Goal: Task Accomplishment & Management: Complete application form

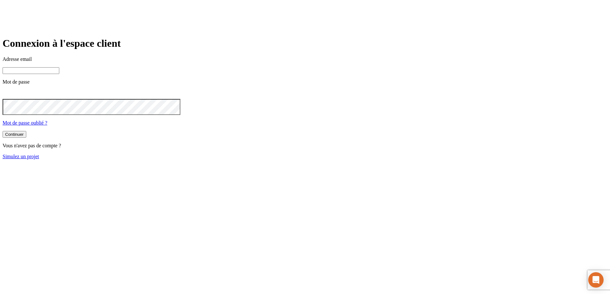
click at [59, 74] on input at bounding box center [31, 70] width 57 height 7
paste input "james.bond+5417@nalo.fr"
type input "james.bond+5417@nalo.fr"
click at [3, 132] on button "Continuer" at bounding box center [15, 135] width 24 height 7
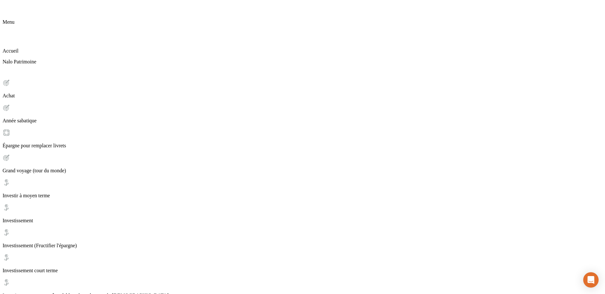
scroll to position [8, 0]
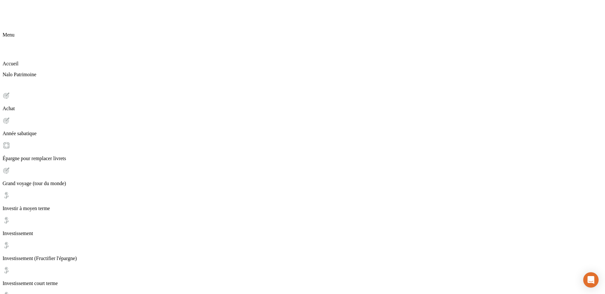
scroll to position [45, 0]
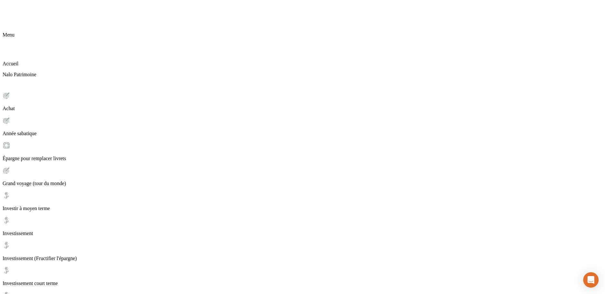
scroll to position [12, 0]
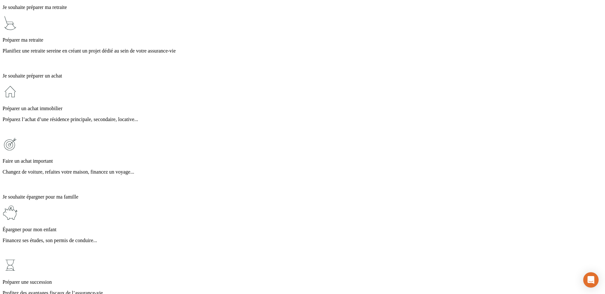
scroll to position [135, 0]
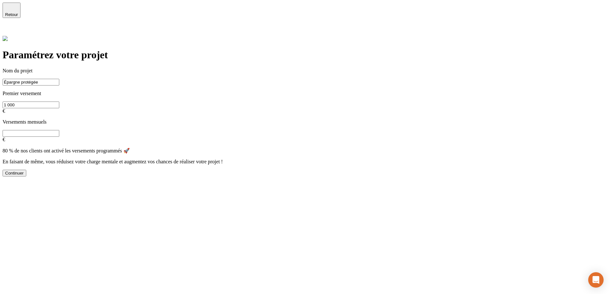
click at [59, 130] on input "text" at bounding box center [31, 133] width 57 height 7
type input "600"
click at [24, 174] on div "Continuer" at bounding box center [14, 173] width 19 height 5
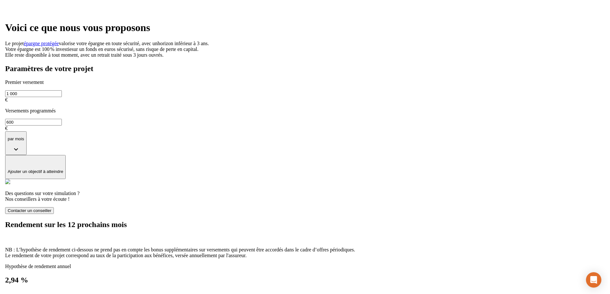
scroll to position [21, 0]
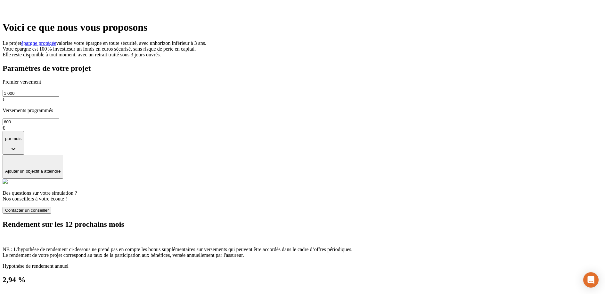
click at [51, 207] on button "Contacter un conseiller" at bounding box center [27, 210] width 49 height 7
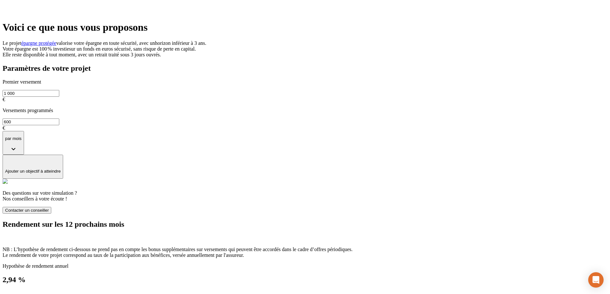
type input "06 33 64 18 11"
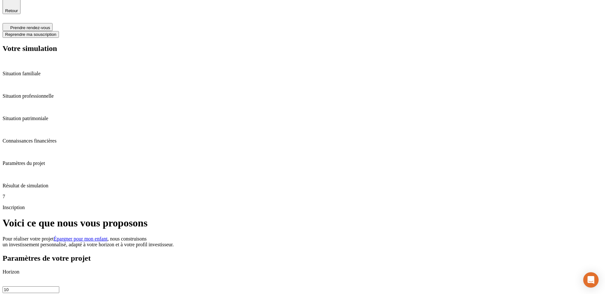
scroll to position [5, 0]
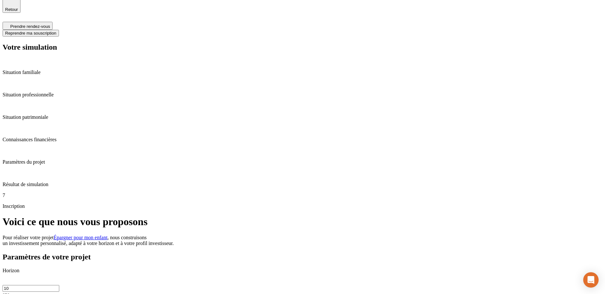
click at [50, 24] on span "Prendre rendez-vous" at bounding box center [30, 26] width 40 height 5
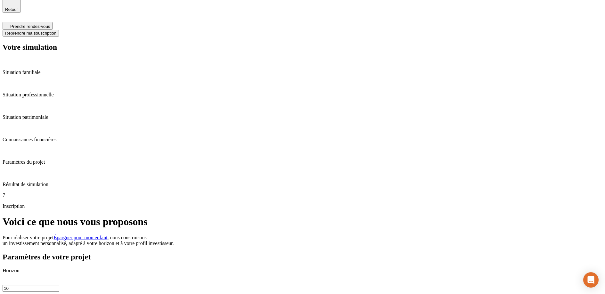
click at [15, 12] on div "Retour" at bounding box center [11, 4] width 13 height 13
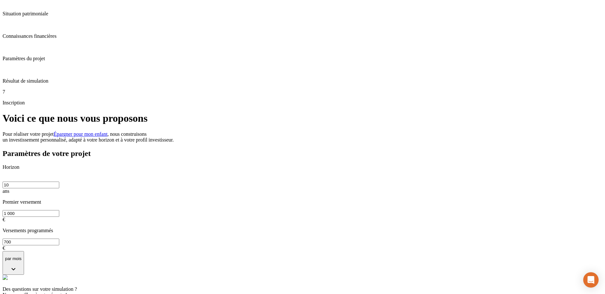
scroll to position [0, 0]
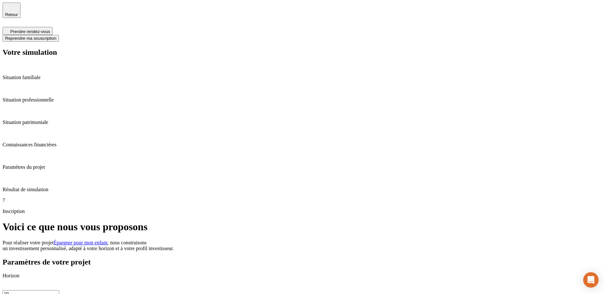
click at [16, 11] on div "Retour" at bounding box center [11, 10] width 13 height 13
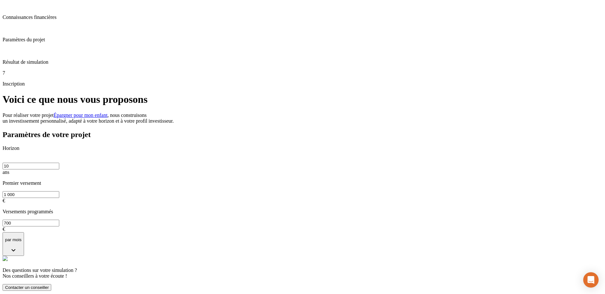
scroll to position [252, 0]
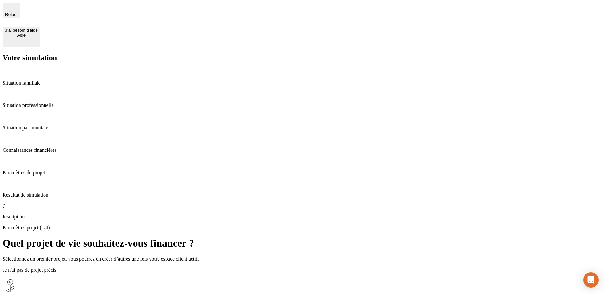
click at [33, 147] on p "Connaissances financières" at bounding box center [303, 150] width 600 height 6
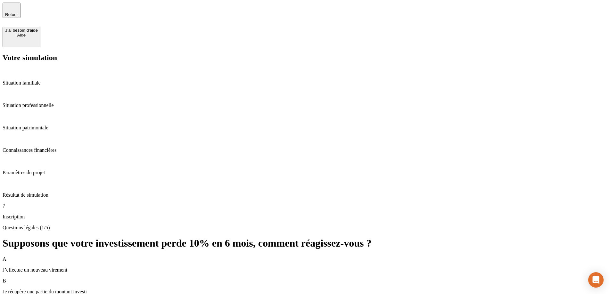
click at [35, 80] on p "Situation familiale" at bounding box center [305, 83] width 605 height 6
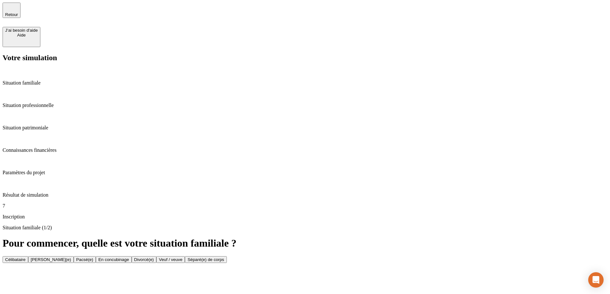
click at [11, 10] on icon "button" at bounding box center [11, 7] width 4 height 4
click at [20, 203] on div "7 Inscription" at bounding box center [305, 211] width 605 height 17
click at [36, 103] on p "Situation professionnelle" at bounding box center [305, 106] width 605 height 6
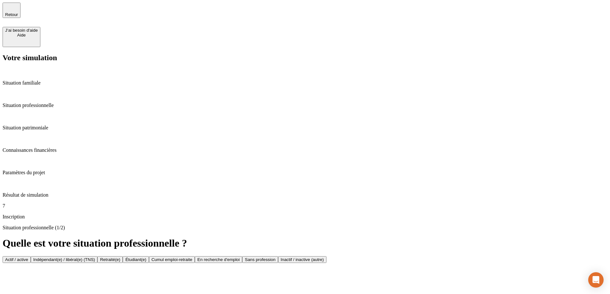
click at [36, 125] on p "Situation patrimoniale" at bounding box center [305, 128] width 605 height 6
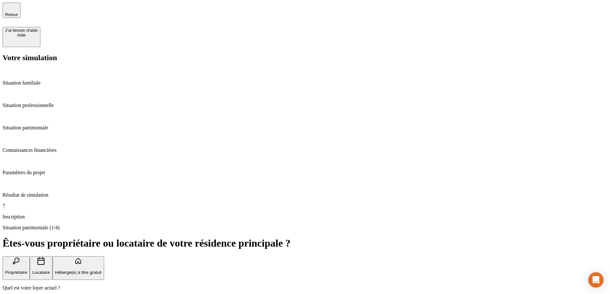
click at [36, 147] on p "Connaissances financières" at bounding box center [305, 150] width 605 height 6
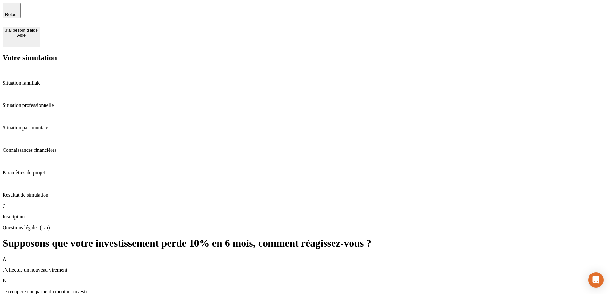
click at [37, 170] on p "Paramètres du projet" at bounding box center [305, 173] width 605 height 6
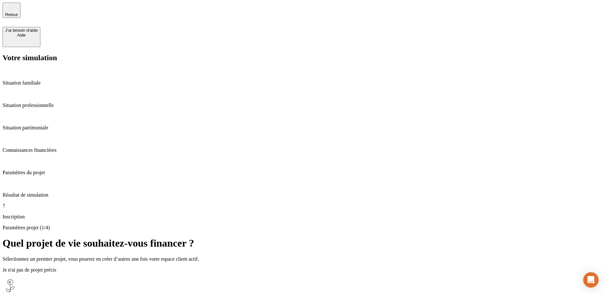
click at [34, 192] on p "Résultat de simulation" at bounding box center [303, 195] width 600 height 6
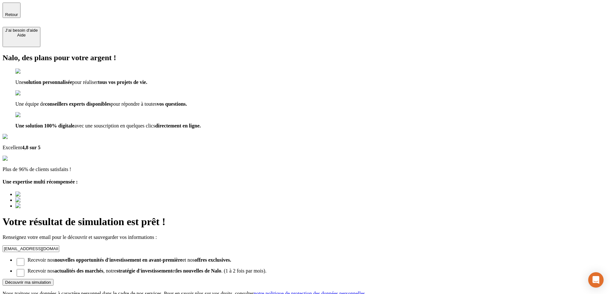
click at [12, 10] on icon "button" at bounding box center [12, 8] width 8 height 8
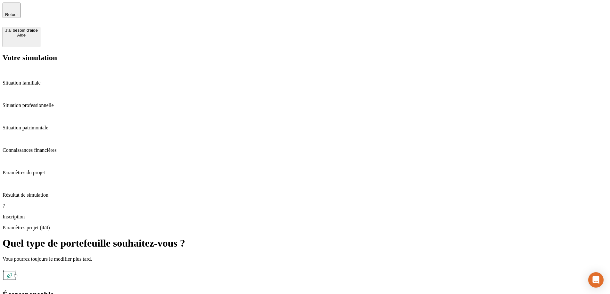
click at [12, 10] on icon "button" at bounding box center [12, 8] width 8 height 8
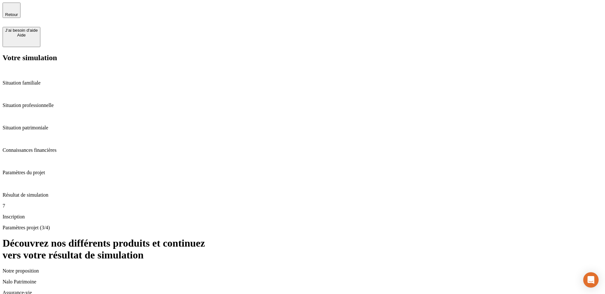
click at [12, 10] on icon "button" at bounding box center [12, 8] width 8 height 8
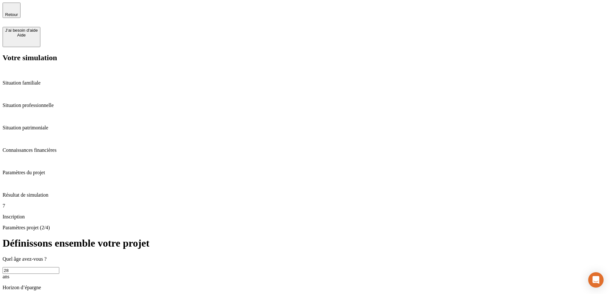
click at [12, 10] on icon "button" at bounding box center [12, 8] width 8 height 8
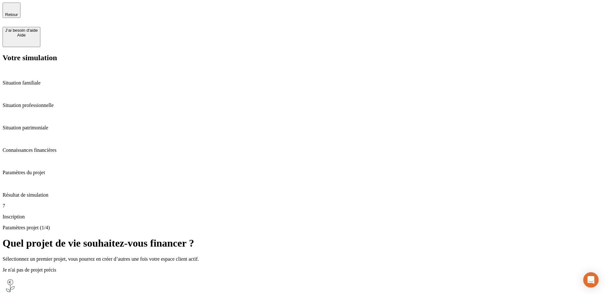
click at [13, 11] on icon "button" at bounding box center [12, 8] width 8 height 8
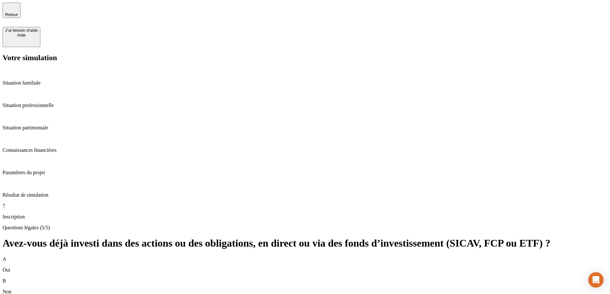
click at [13, 11] on icon "button" at bounding box center [12, 8] width 8 height 8
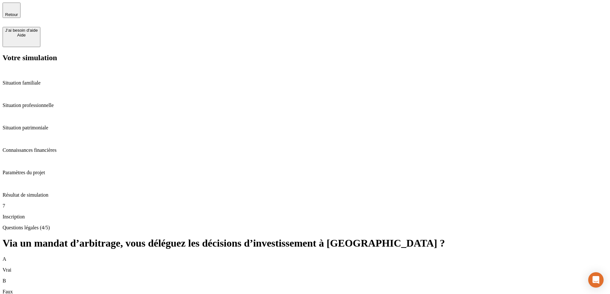
click at [13, 11] on icon "button" at bounding box center [12, 8] width 8 height 8
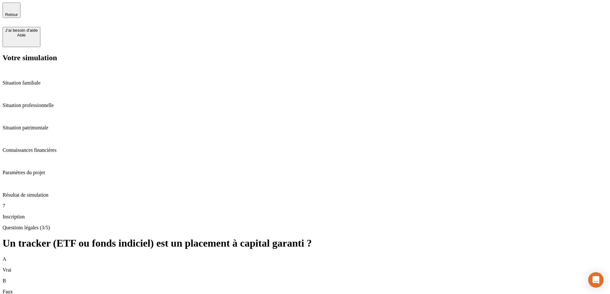
click at [13, 11] on icon "button" at bounding box center [12, 8] width 8 height 8
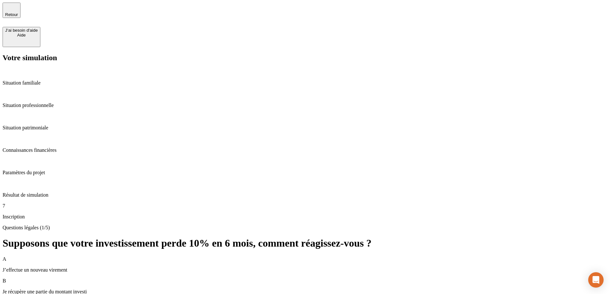
click at [13, 11] on icon "button" at bounding box center [12, 8] width 8 height 8
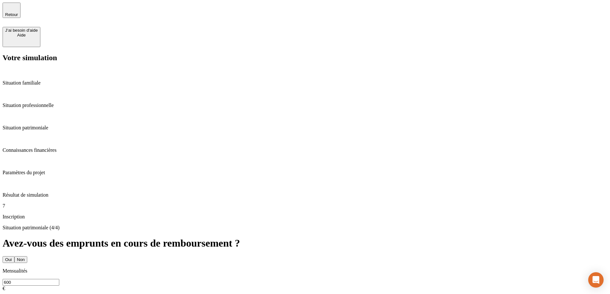
click at [13, 11] on icon "button" at bounding box center [12, 8] width 8 height 8
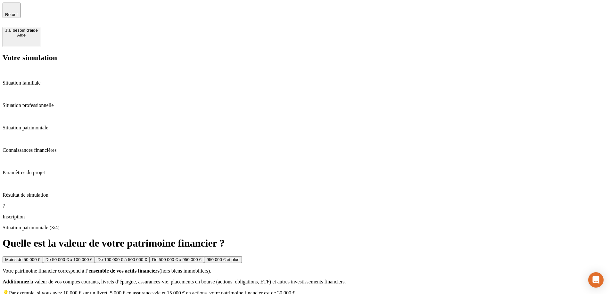
click at [13, 11] on icon "button" at bounding box center [12, 8] width 8 height 8
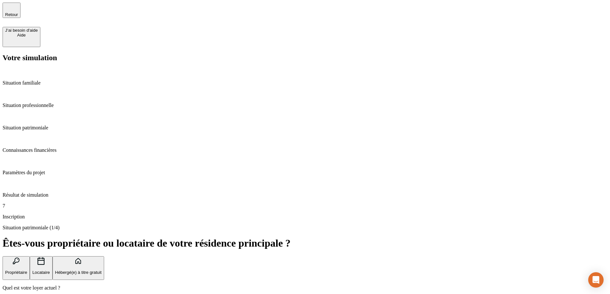
click at [13, 11] on icon "button" at bounding box center [12, 8] width 8 height 8
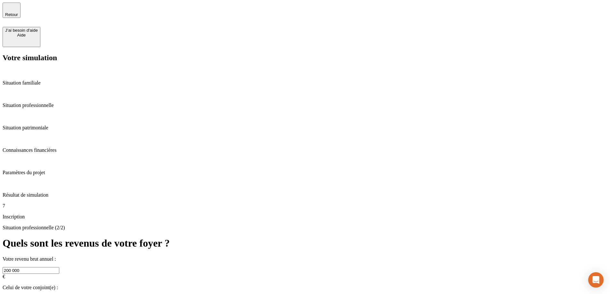
click at [13, 11] on icon "button" at bounding box center [12, 8] width 8 height 8
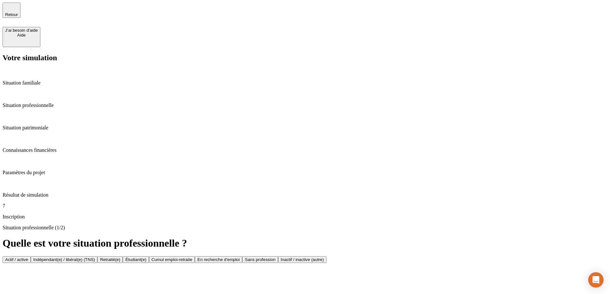
click at [13, 11] on icon "button" at bounding box center [12, 8] width 8 height 8
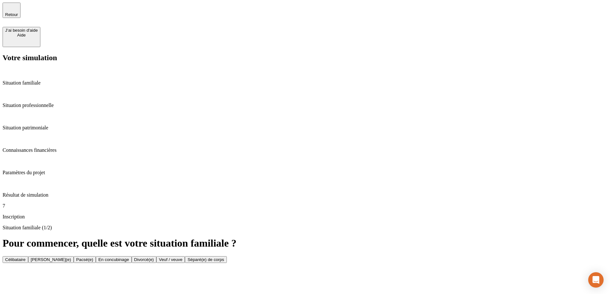
click at [13, 11] on icon "button" at bounding box center [12, 8] width 8 height 8
click at [11, 10] on icon "button" at bounding box center [11, 7] width 4 height 4
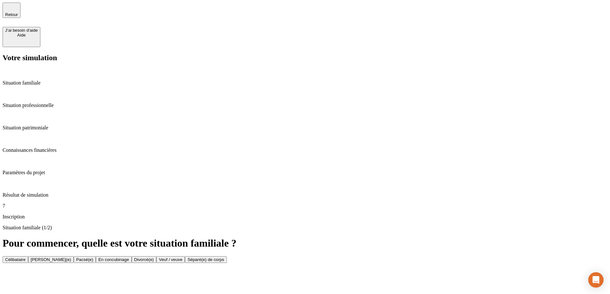
click at [301, 15] on div "Retour" at bounding box center [305, 15] width 605 height 24
click at [307, 12] on div "Retour" at bounding box center [305, 15] width 605 height 24
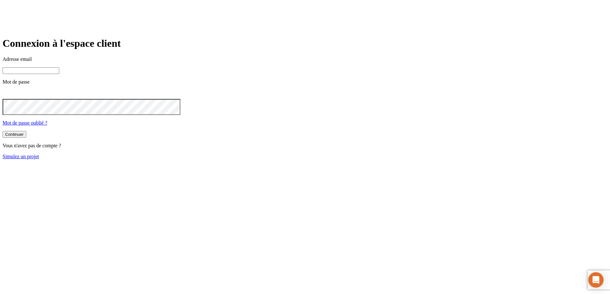
click at [39, 159] on link "Simulez un projet" at bounding box center [21, 156] width 37 height 5
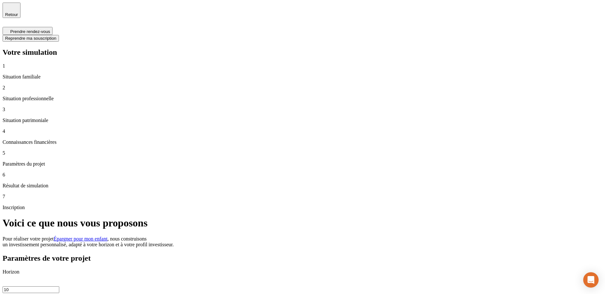
click at [50, 107] on div "3 Situation patrimoniale" at bounding box center [303, 115] width 600 height 17
click at [48, 74] on p "Situation familiale" at bounding box center [303, 77] width 600 height 6
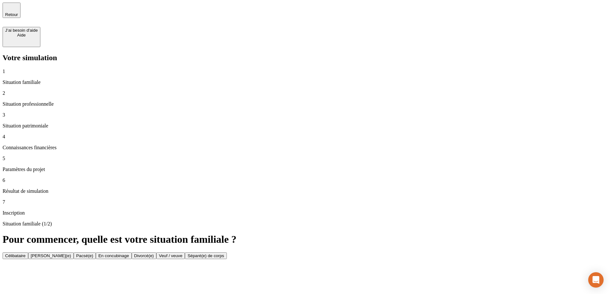
click at [42, 90] on div "2 Situation professionnelle" at bounding box center [305, 98] width 605 height 17
click at [33, 178] on div "6 Résultat de simulation" at bounding box center [305, 186] width 605 height 17
click at [48, 90] on div "2 Situation professionnelle" at bounding box center [305, 98] width 605 height 17
click at [74, 252] on button "[PERSON_NAME](e)" at bounding box center [51, 255] width 46 height 7
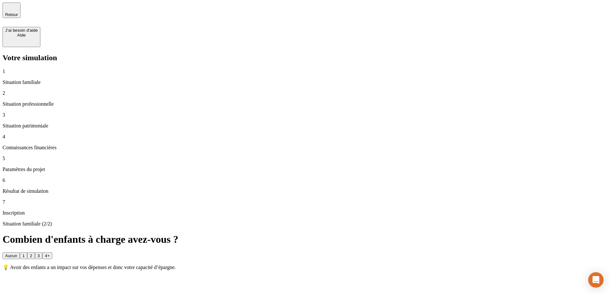
click at [35, 252] on button "2" at bounding box center [30, 255] width 7 height 7
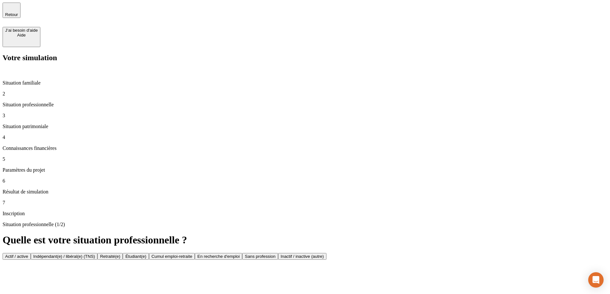
click at [278, 253] on button "Sans profession" at bounding box center [260, 256] width 36 height 7
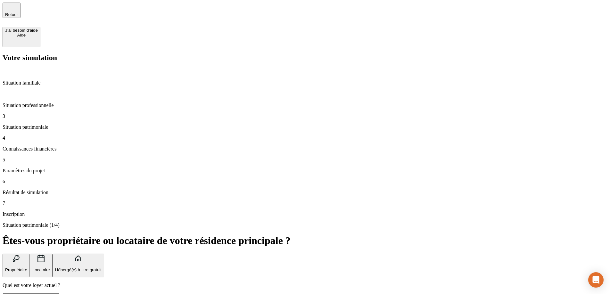
click at [201, 222] on div "Situation patrimoniale (1/4) Êtes-vous propriétaire ou locataire de votre résid…" at bounding box center [305, 267] width 605 height 91
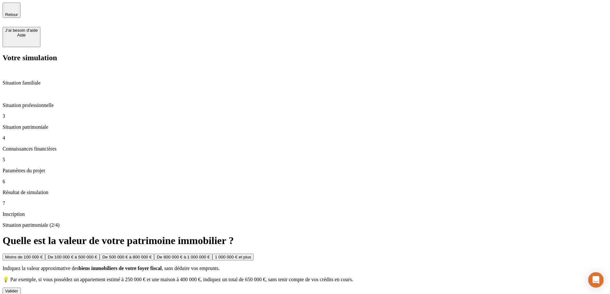
click at [18, 289] on div "Valider" at bounding box center [11, 291] width 13 height 5
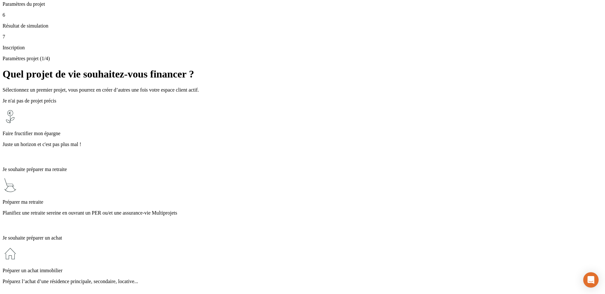
scroll to position [187, 0]
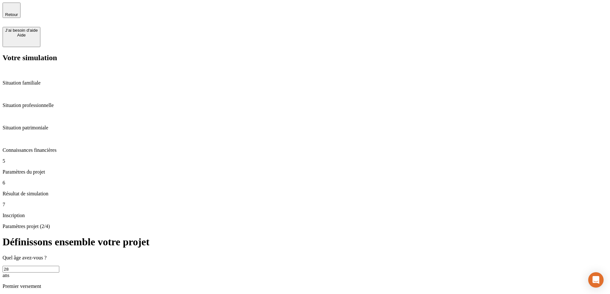
click at [59, 266] on input "28" at bounding box center [31, 269] width 57 height 7
type input "9"
type input "1"
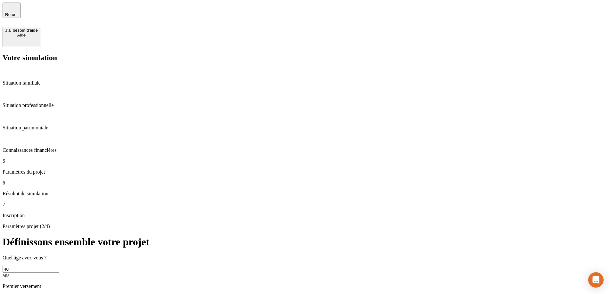
type input "40"
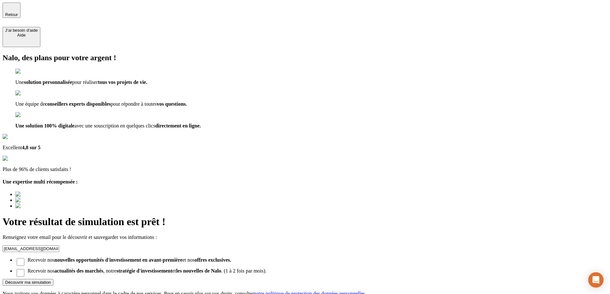
click at [54, 279] on button "Découvrir ma simulation" at bounding box center [28, 282] width 51 height 7
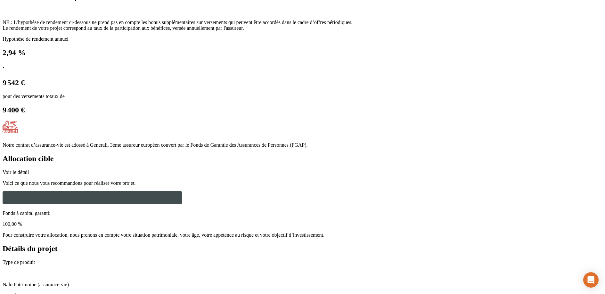
scroll to position [509, 0]
